Goal: Find contact information: Find contact information

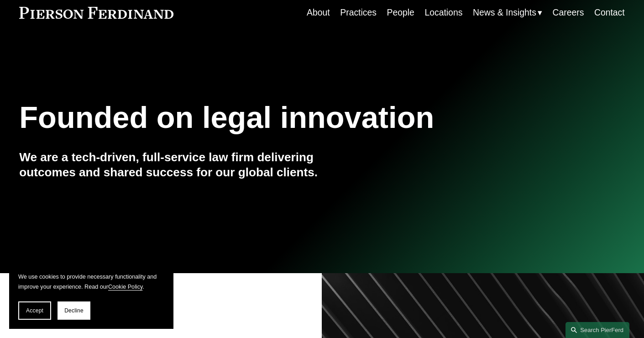
scroll to position [91, 0]
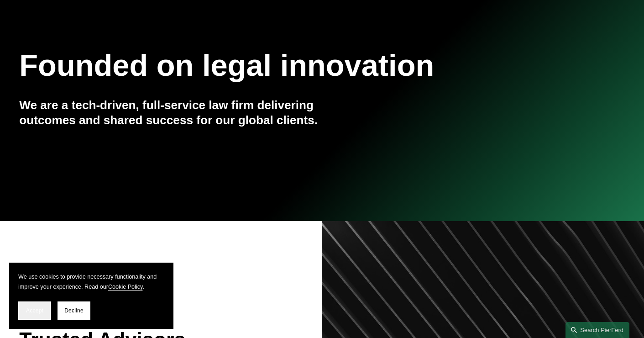
click at [44, 312] on button "Accept" at bounding box center [34, 310] width 33 height 18
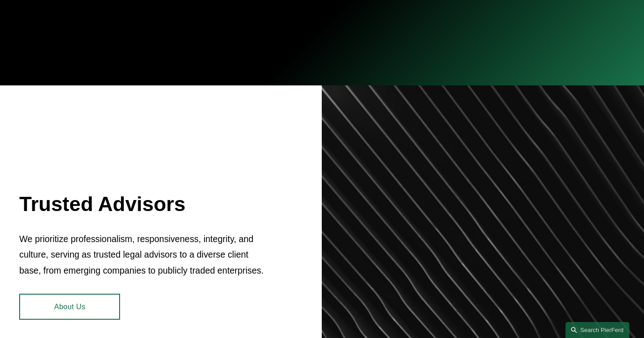
scroll to position [228, 0]
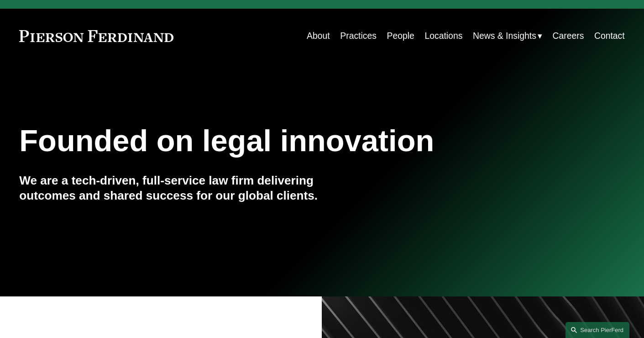
scroll to position [0, 0]
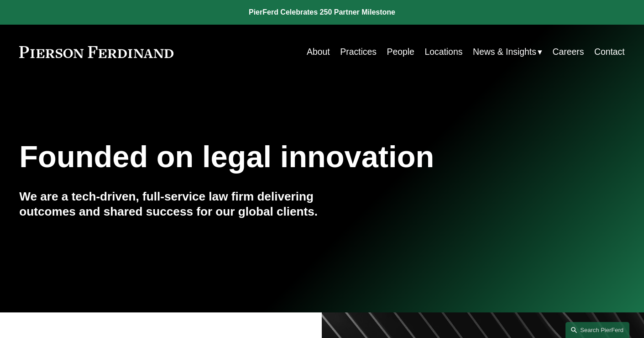
click at [310, 52] on link "About" at bounding box center [318, 52] width 23 height 18
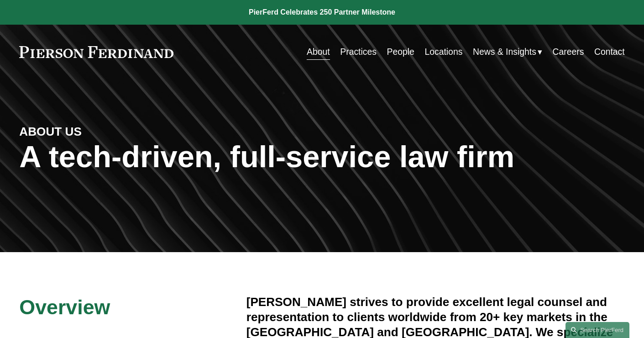
click at [610, 54] on link "Contact" at bounding box center [609, 52] width 31 height 18
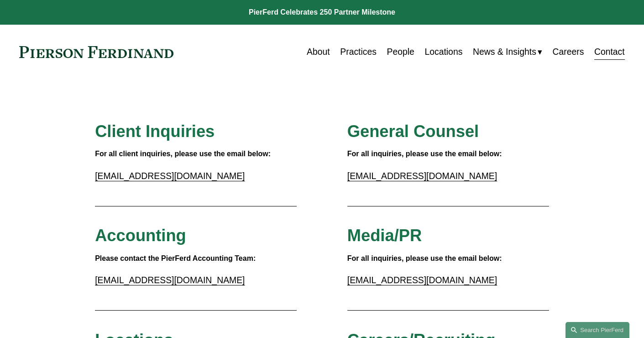
click at [350, 53] on link "Practices" at bounding box center [358, 52] width 36 height 18
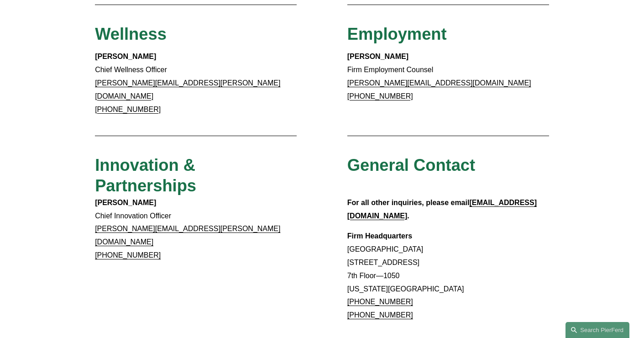
scroll to position [730, 0]
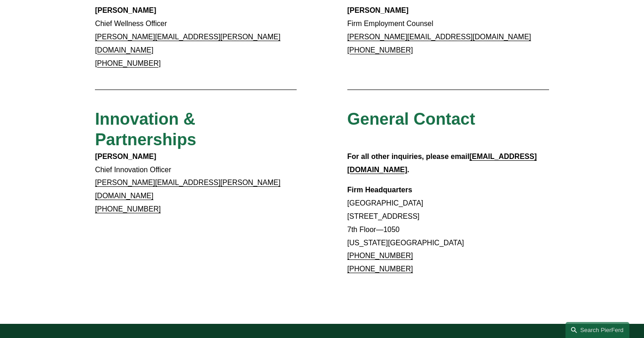
drag, startPoint x: 346, startPoint y: 210, endPoint x: 409, endPoint y: 211, distance: 62.5
copy link "[PHONE_NUMBER]"
